Goal: Complete application form

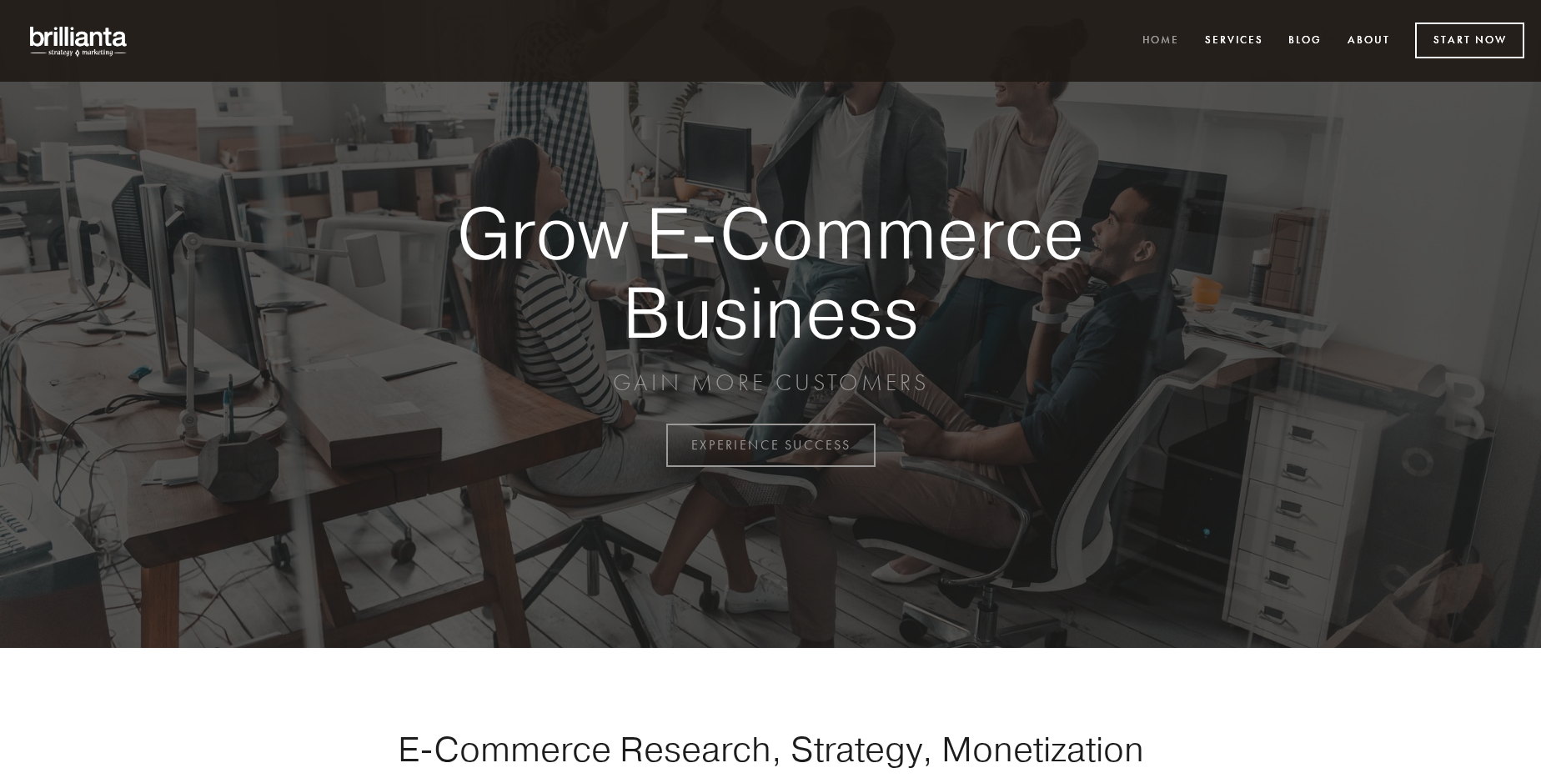
scroll to position [4371, 0]
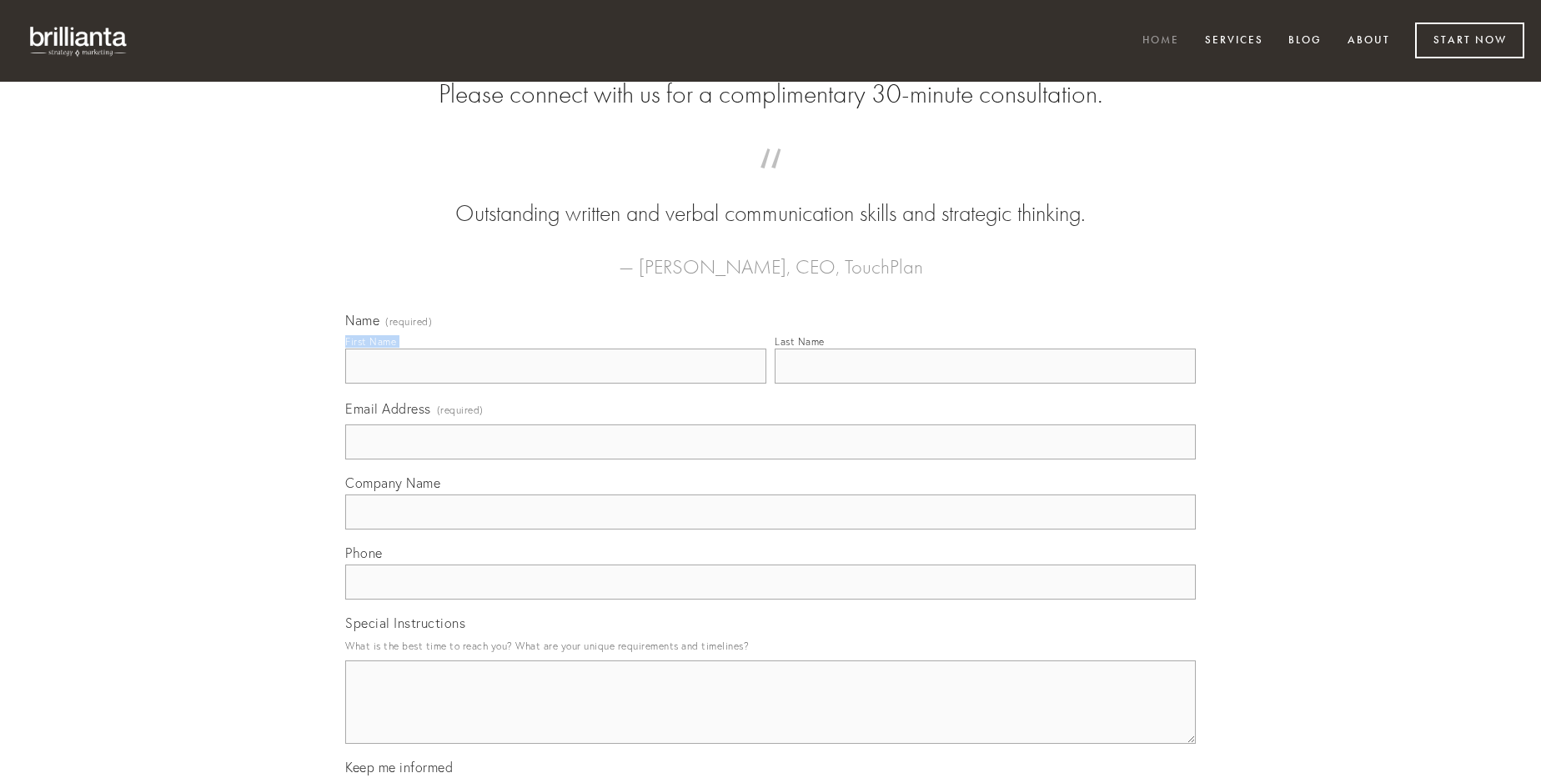
type input "[PERSON_NAME]"
click at [985, 384] on input "Last Name" at bounding box center [985, 366] width 421 height 35
type input "[PERSON_NAME]"
click at [770, 459] on input "Email Address (required)" at bounding box center [770, 441] width 850 height 35
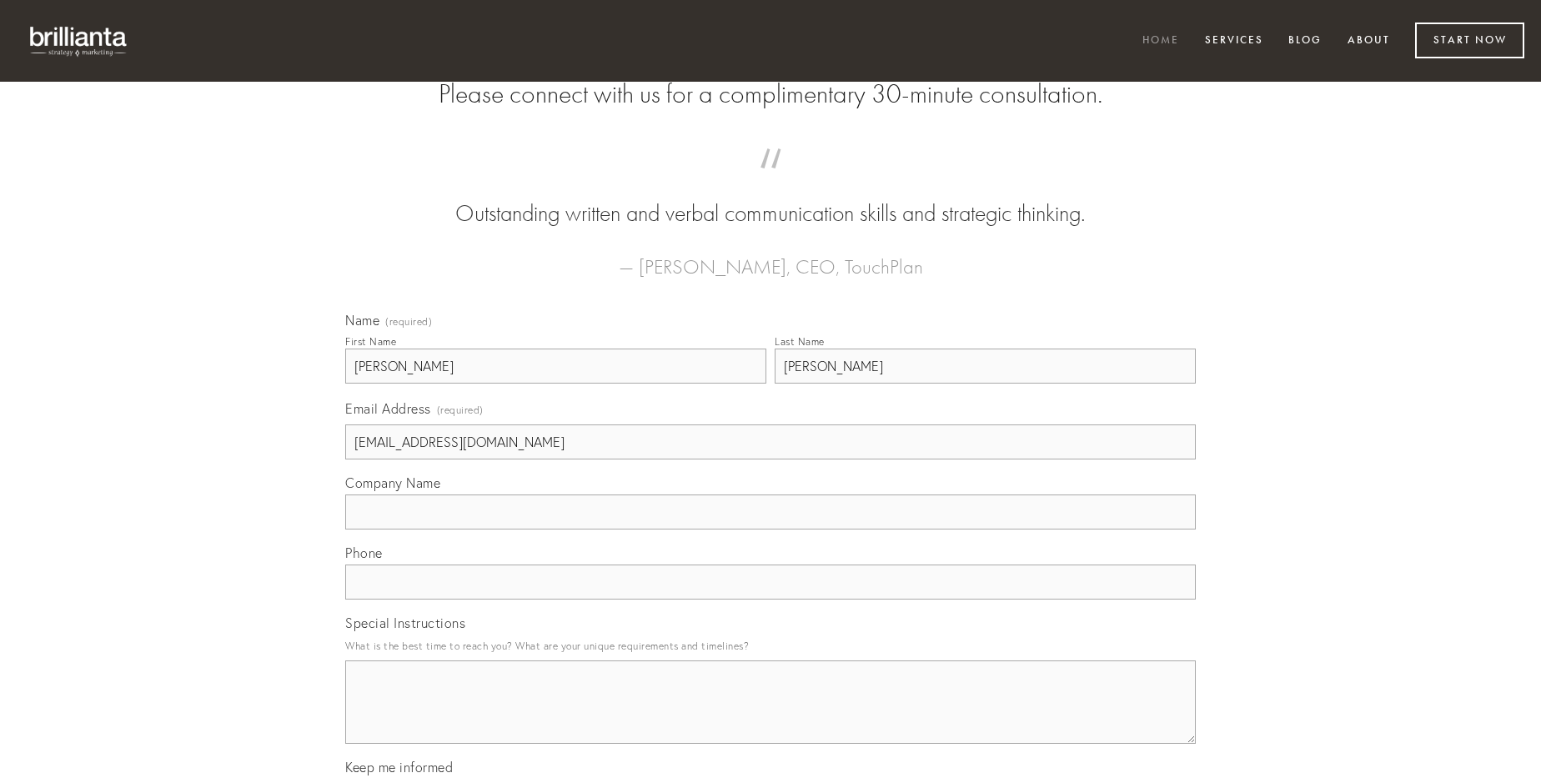
type input "[EMAIL_ADDRESS][DOMAIN_NAME]"
click at [770, 529] on input "Company Name" at bounding box center [770, 511] width 850 height 35
type input "sodalitas"
click at [770, 599] on input "text" at bounding box center [770, 581] width 850 height 35
click at [770, 717] on textarea "Special Instructions" at bounding box center [770, 701] width 850 height 83
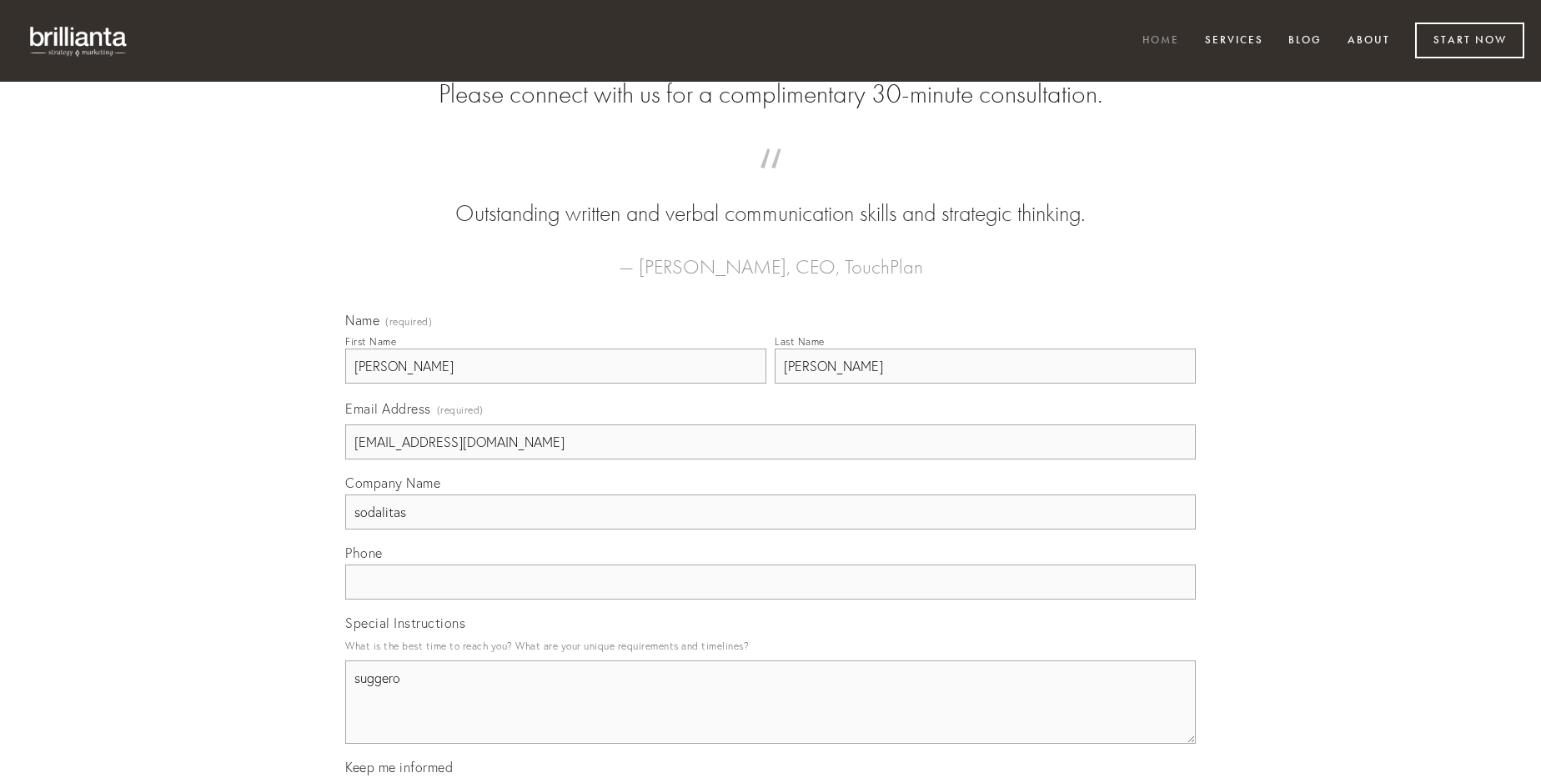
type textarea "suggero"
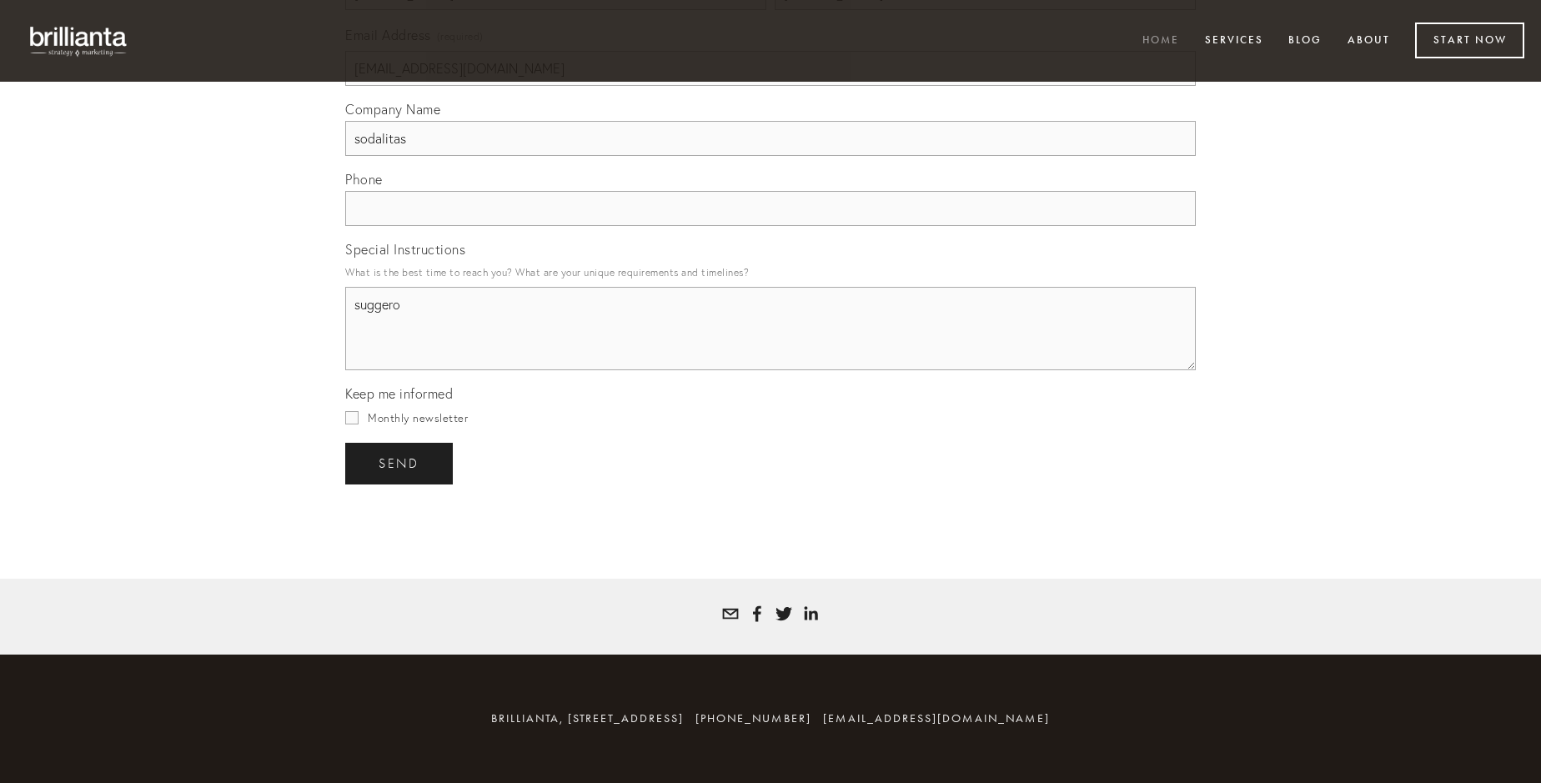
click at [400, 463] on span "send" at bounding box center [399, 463] width 41 height 15
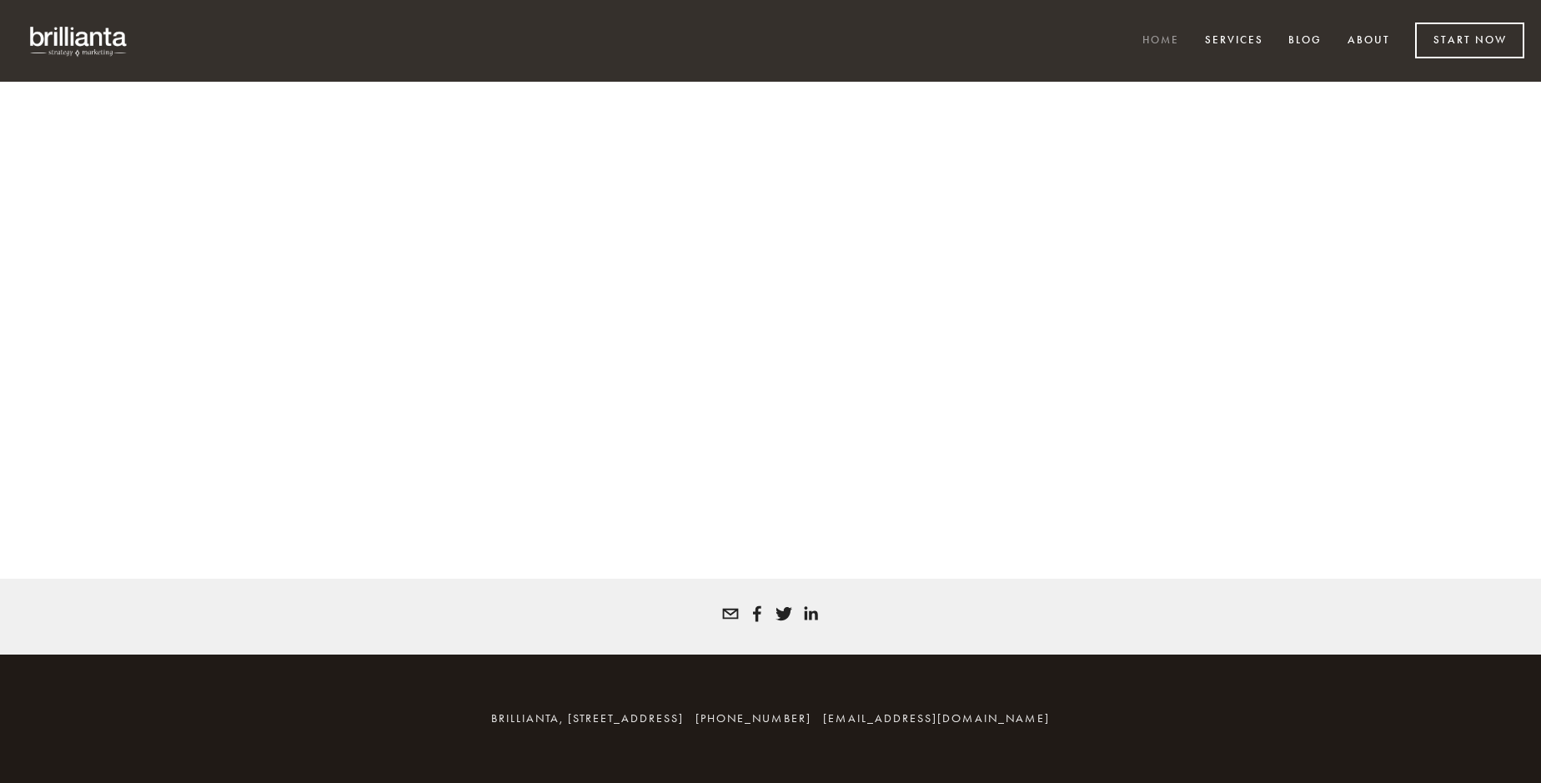
scroll to position [4348, 0]
